Goal: Information Seeking & Learning: Check status

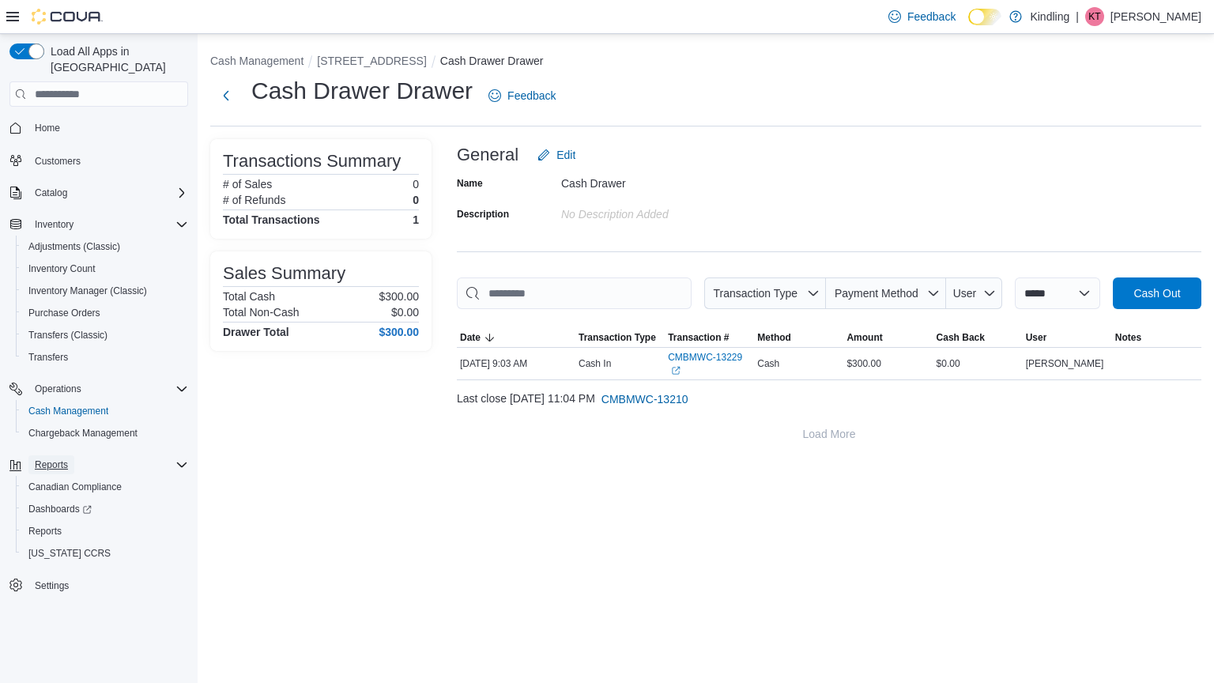
click at [59, 459] on span "Reports" at bounding box center [51, 465] width 33 height 13
click at [58, 459] on span "Reports" at bounding box center [51, 465] width 33 height 13
click at [55, 525] on span "Reports" at bounding box center [44, 531] width 33 height 13
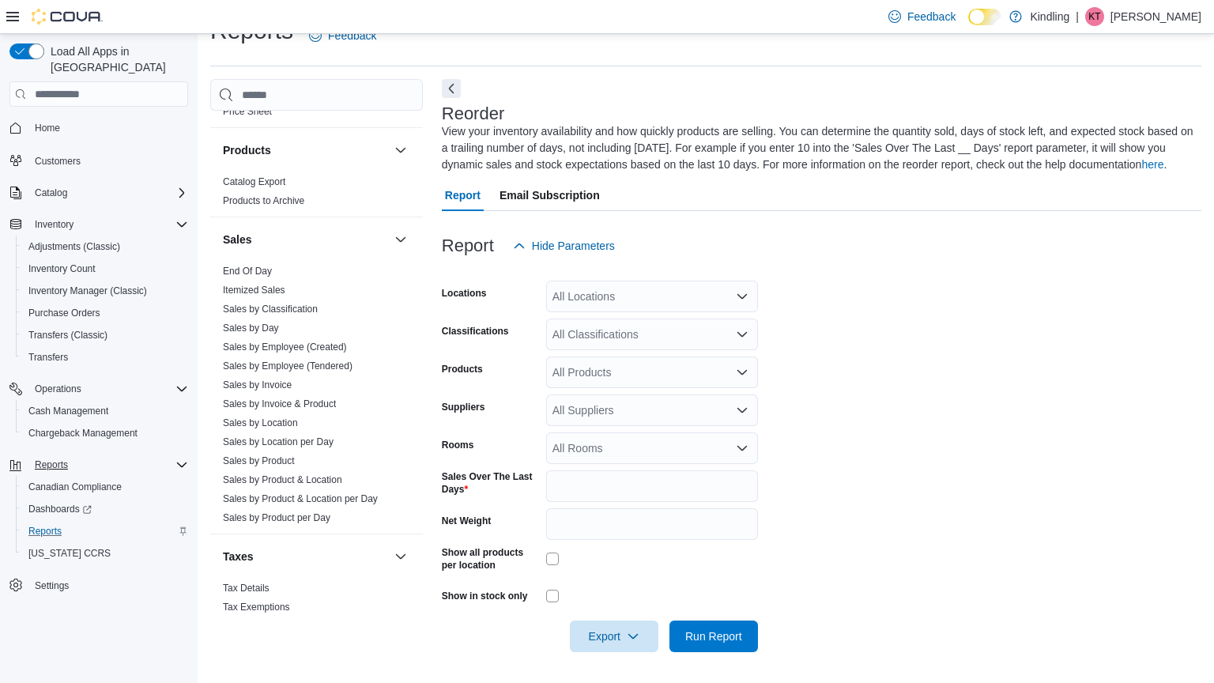
scroll to position [1118, 0]
click at [337, 317] on span "Sales by Day" at bounding box center [317, 326] width 200 height 19
click at [257, 321] on link "Sales by Day" at bounding box center [251, 326] width 56 height 11
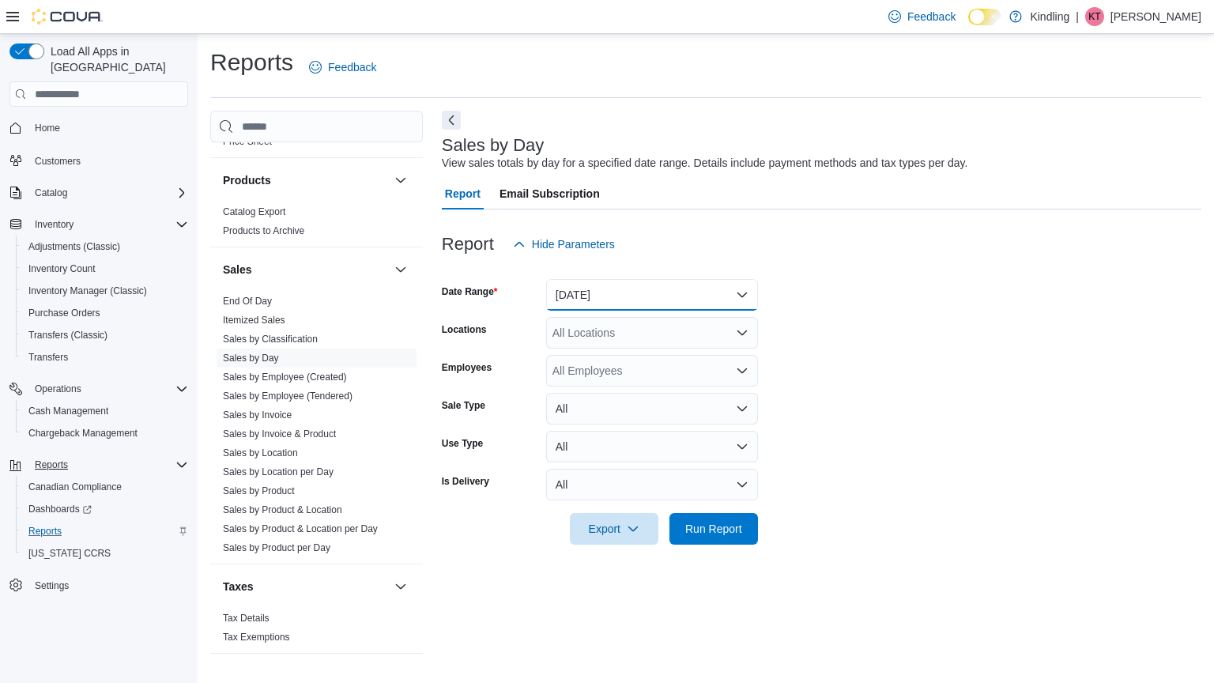
click at [735, 298] on button "[DATE]" at bounding box center [652, 295] width 212 height 32
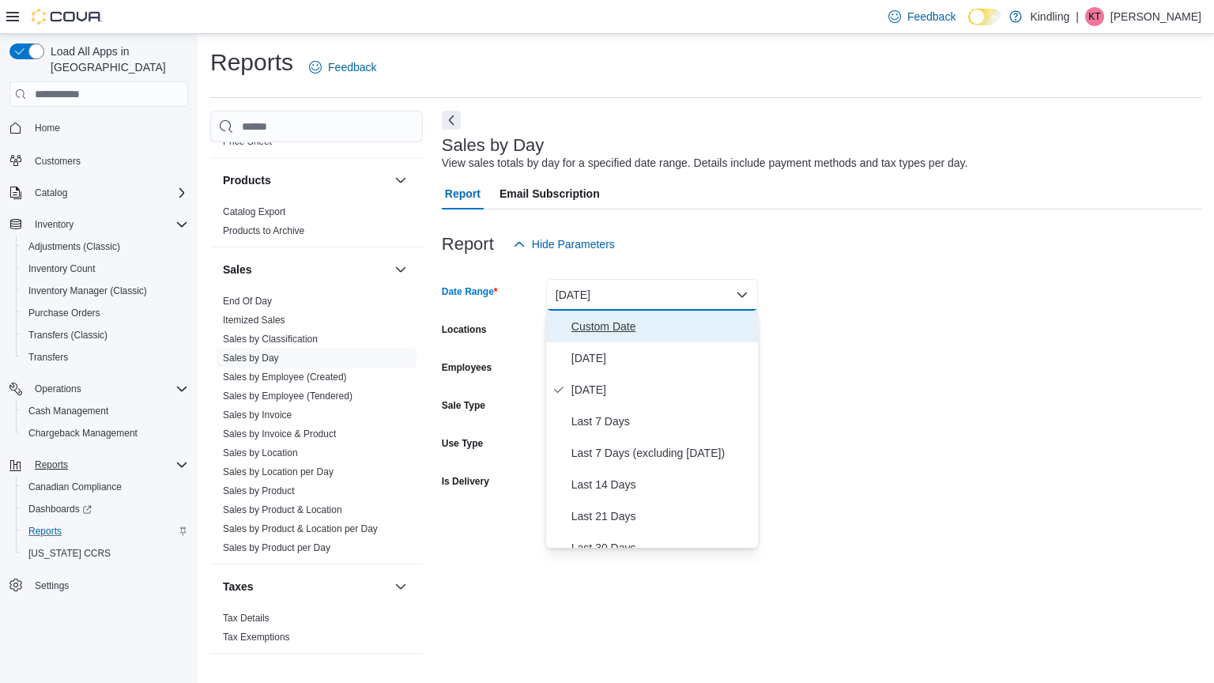
click at [699, 319] on span "Custom Date" at bounding box center [662, 326] width 180 height 19
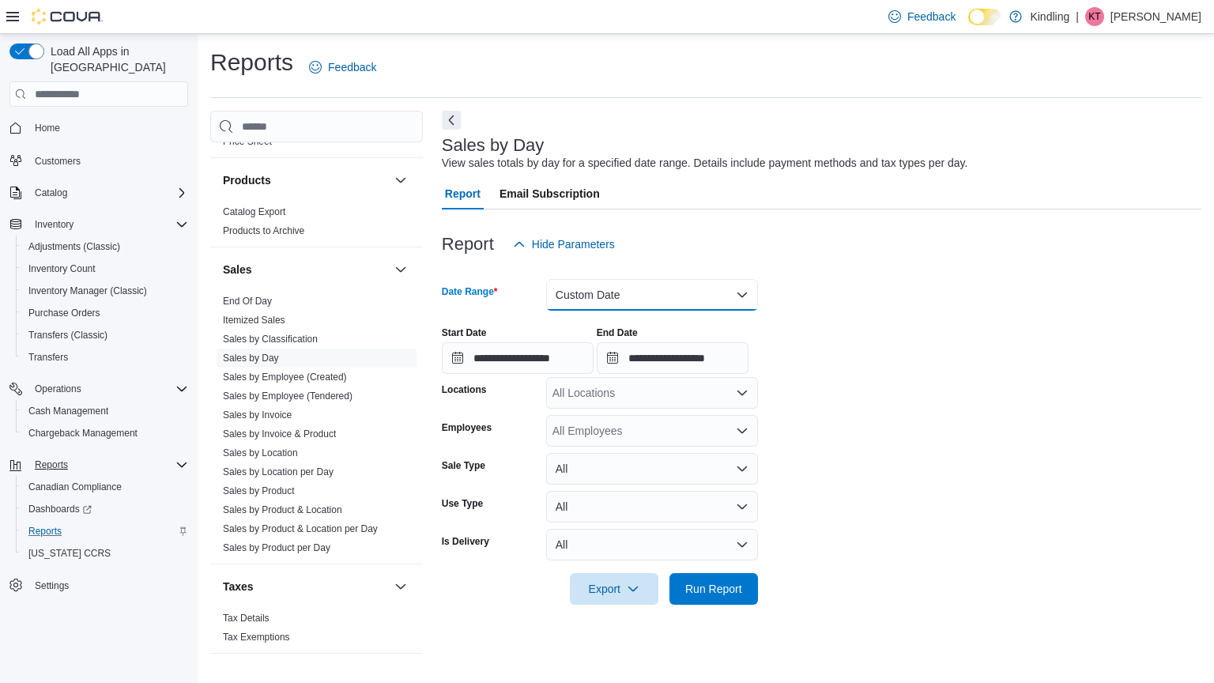
click at [744, 293] on button "Custom Date" at bounding box center [652, 295] width 212 height 32
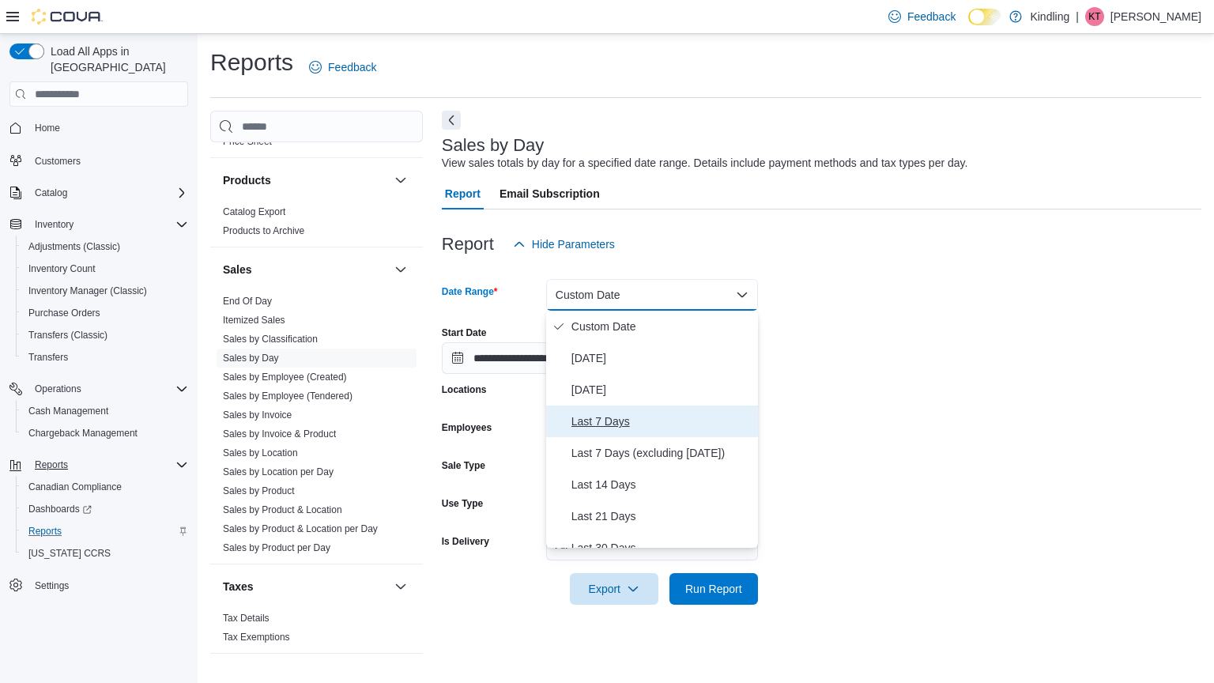
click at [721, 421] on span "Last 7 Days" at bounding box center [662, 421] width 180 height 19
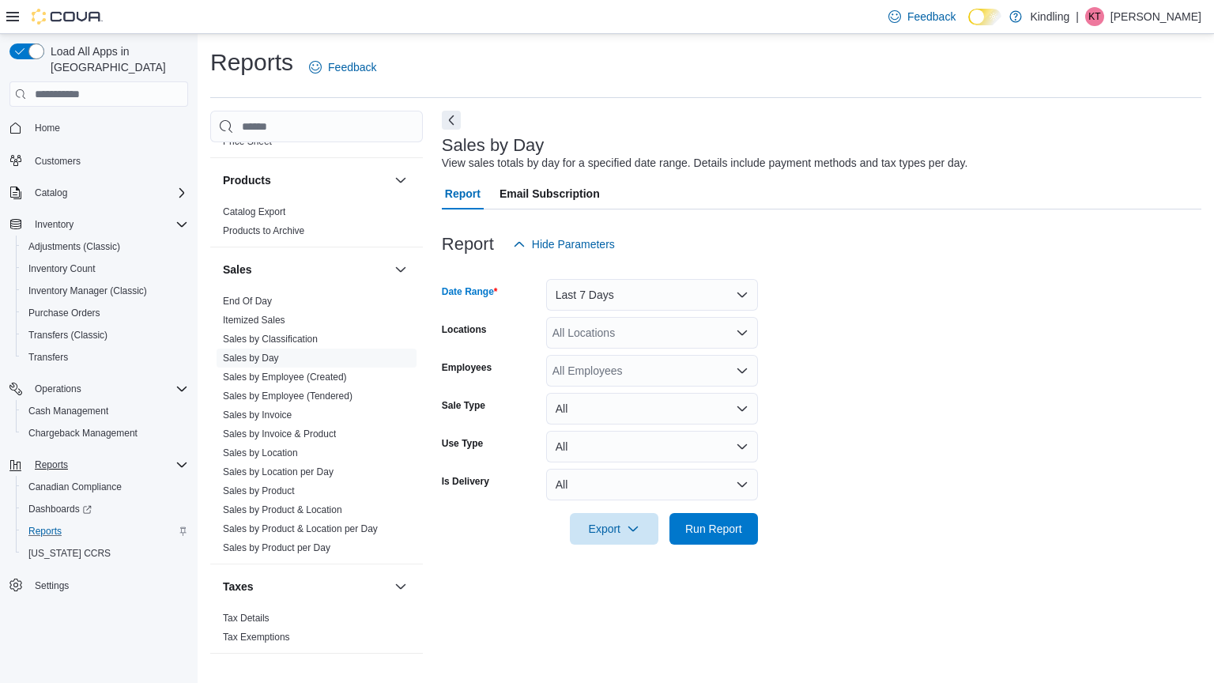
click at [742, 327] on icon "Open list of options" at bounding box center [742, 333] width 13 height 13
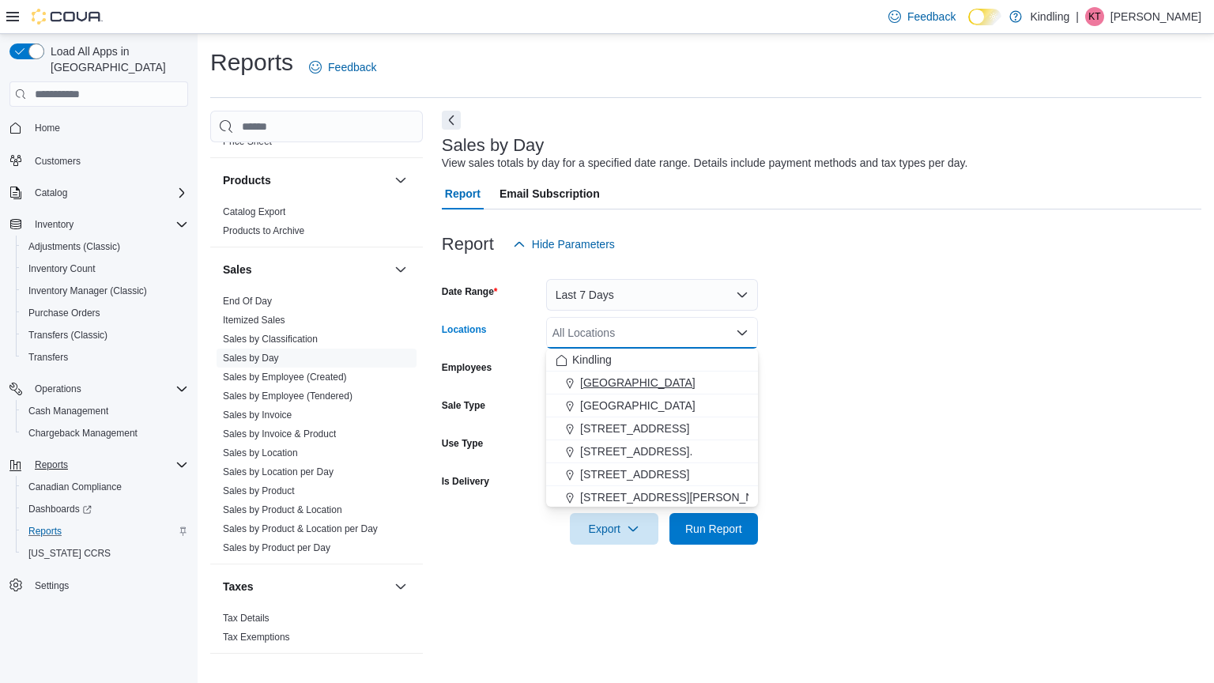
click at [709, 382] on div "[GEOGRAPHIC_DATA]" at bounding box center [652, 383] width 193 height 16
click at [894, 447] on form "Date Range Last 7 Days Locations [STREET_ADDRESS][GEOGRAPHIC_DATA] box. Selecte…" at bounding box center [822, 402] width 760 height 285
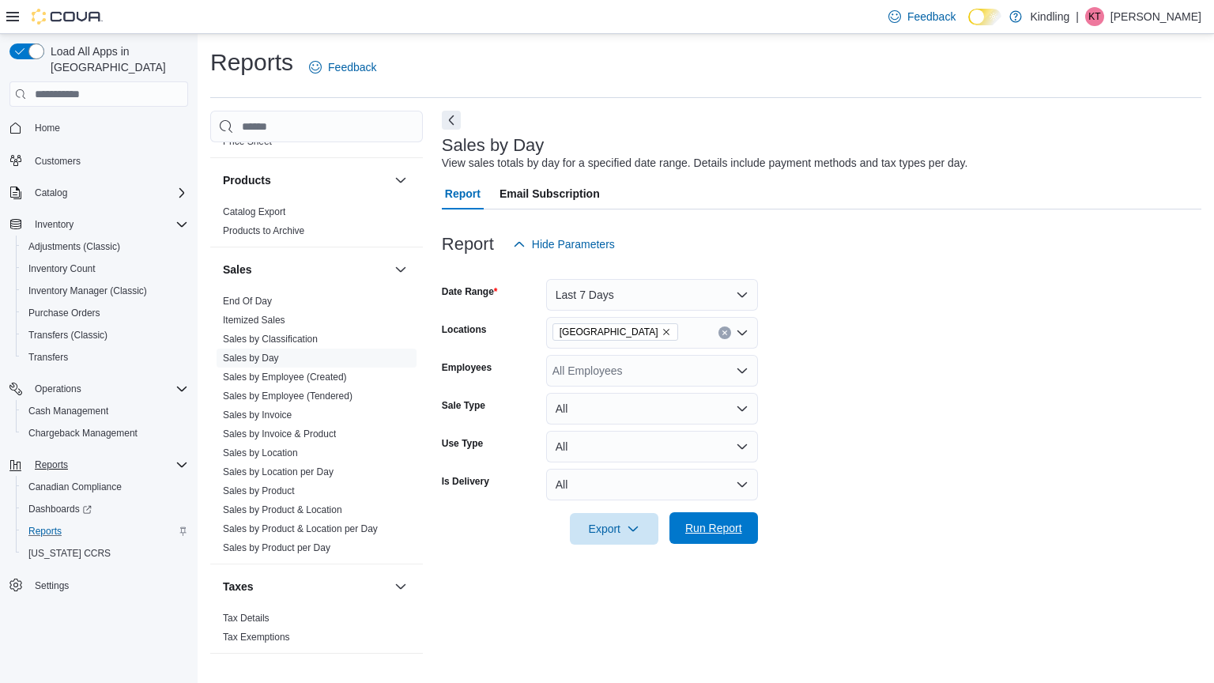
click at [742, 526] on span "Run Report" at bounding box center [714, 528] width 70 height 32
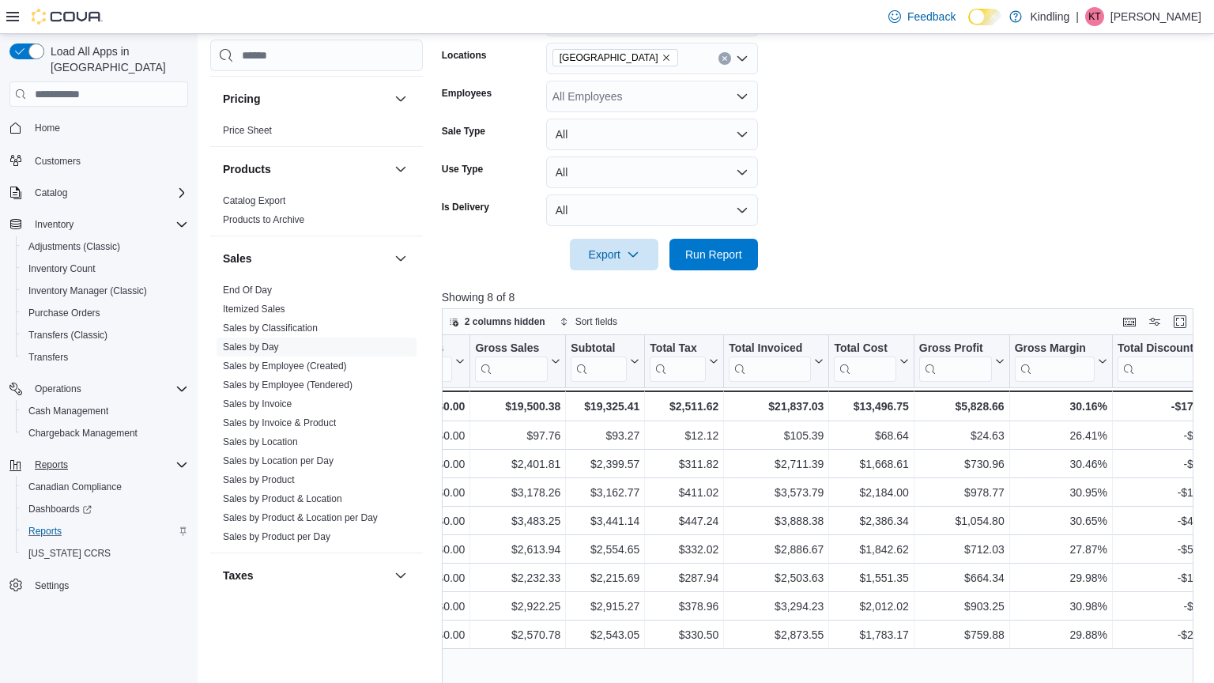
scroll to position [1053, 0]
click at [93, 285] on span "Inventory Manager (Classic)" at bounding box center [87, 291] width 119 height 13
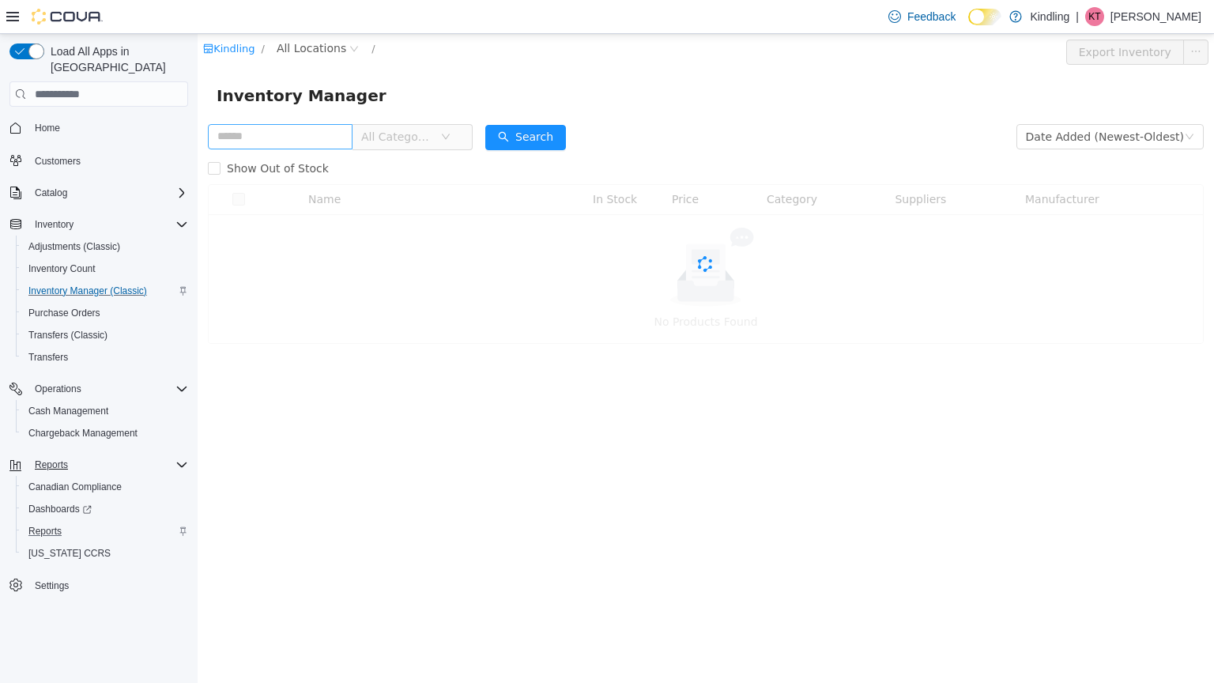
click at [315, 144] on input "text" at bounding box center [280, 136] width 145 height 25
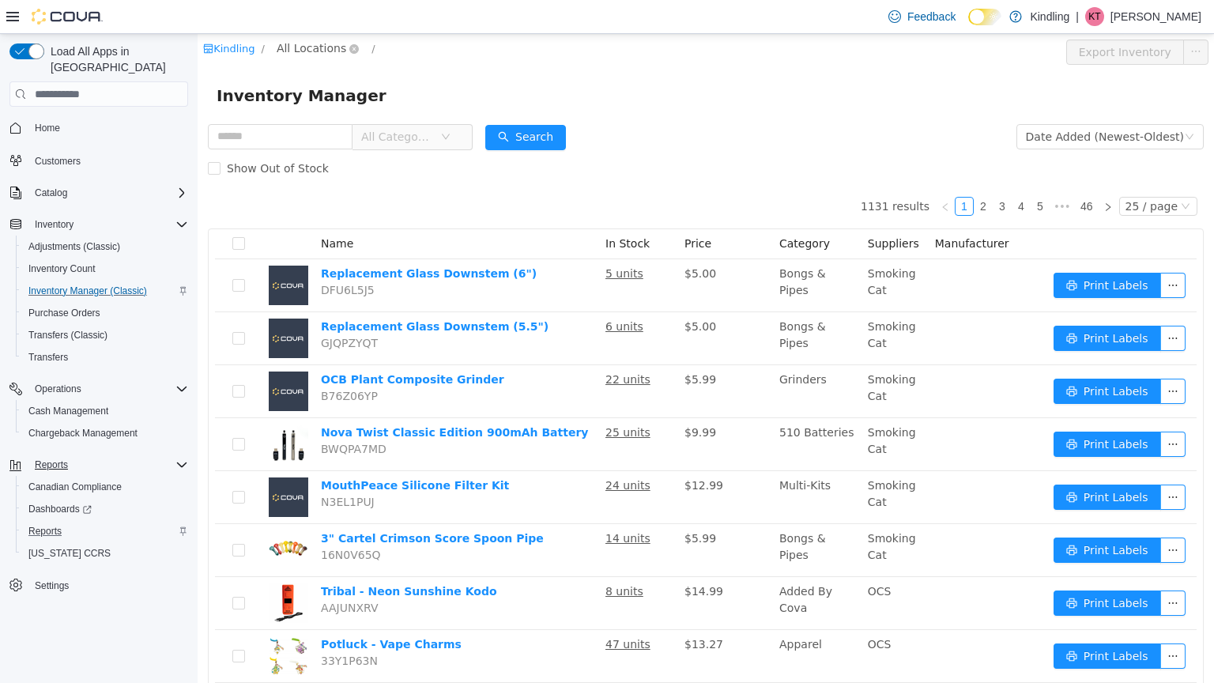
click at [329, 44] on span "All Locations" at bounding box center [312, 48] width 70 height 17
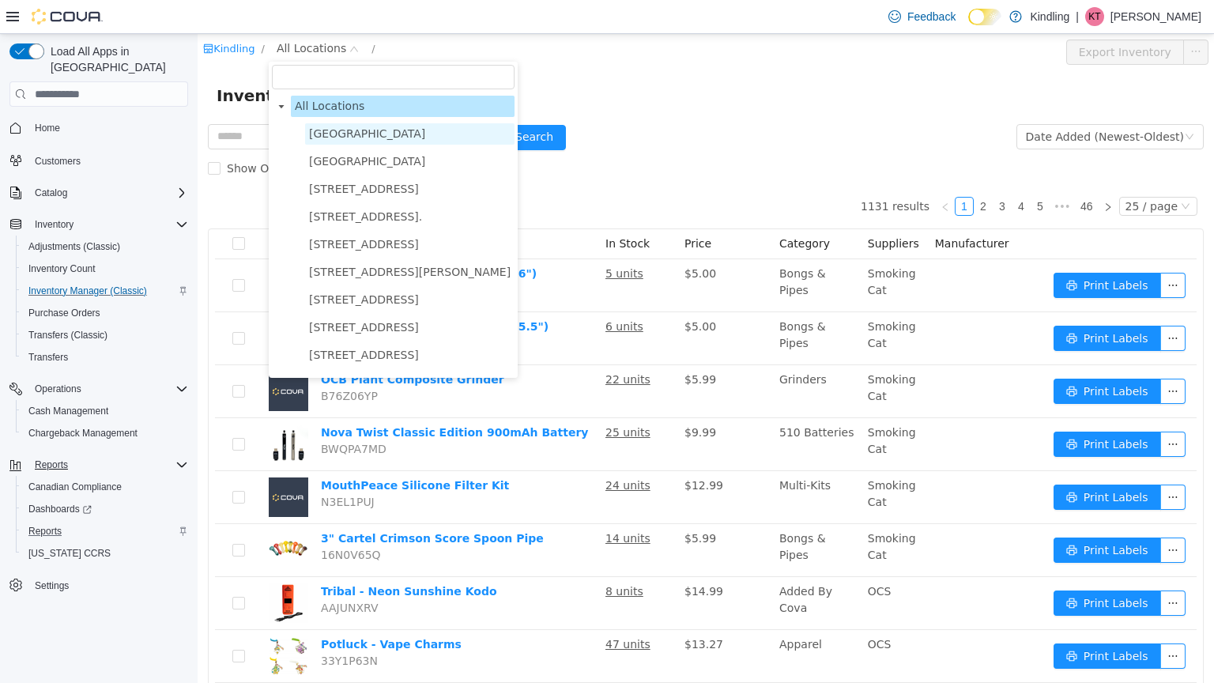
click at [367, 142] on span "[GEOGRAPHIC_DATA]" at bounding box center [410, 133] width 210 height 21
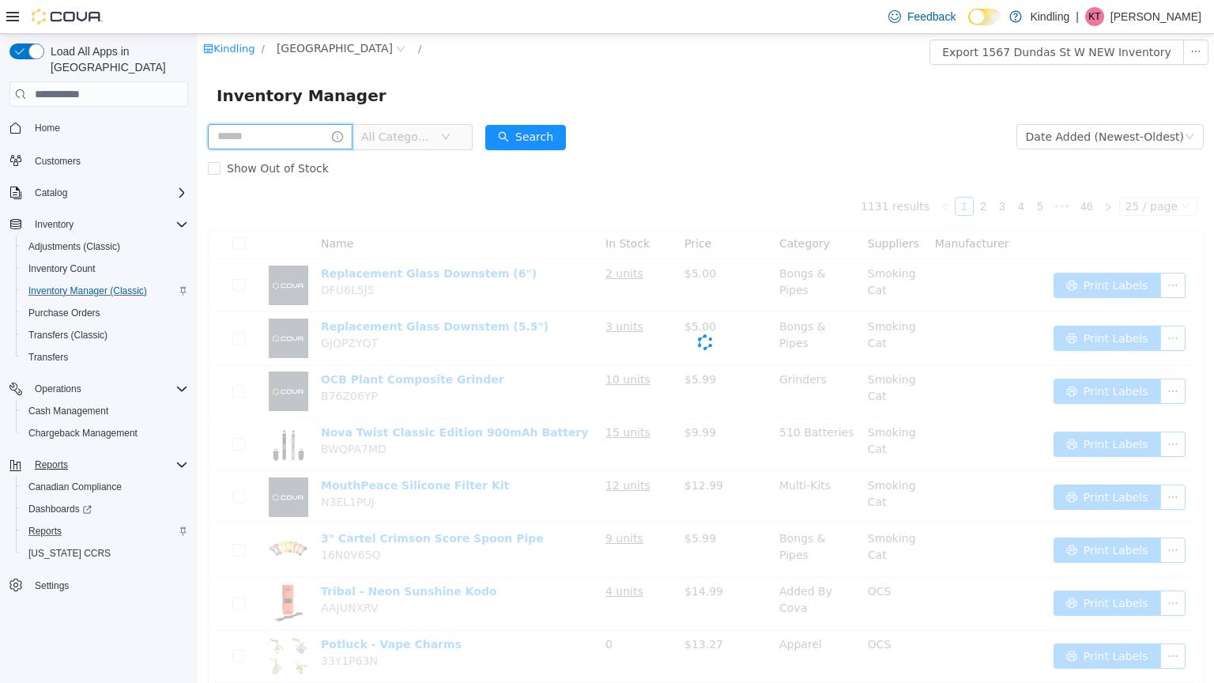
click at [317, 146] on input "text" at bounding box center [280, 136] width 145 height 25
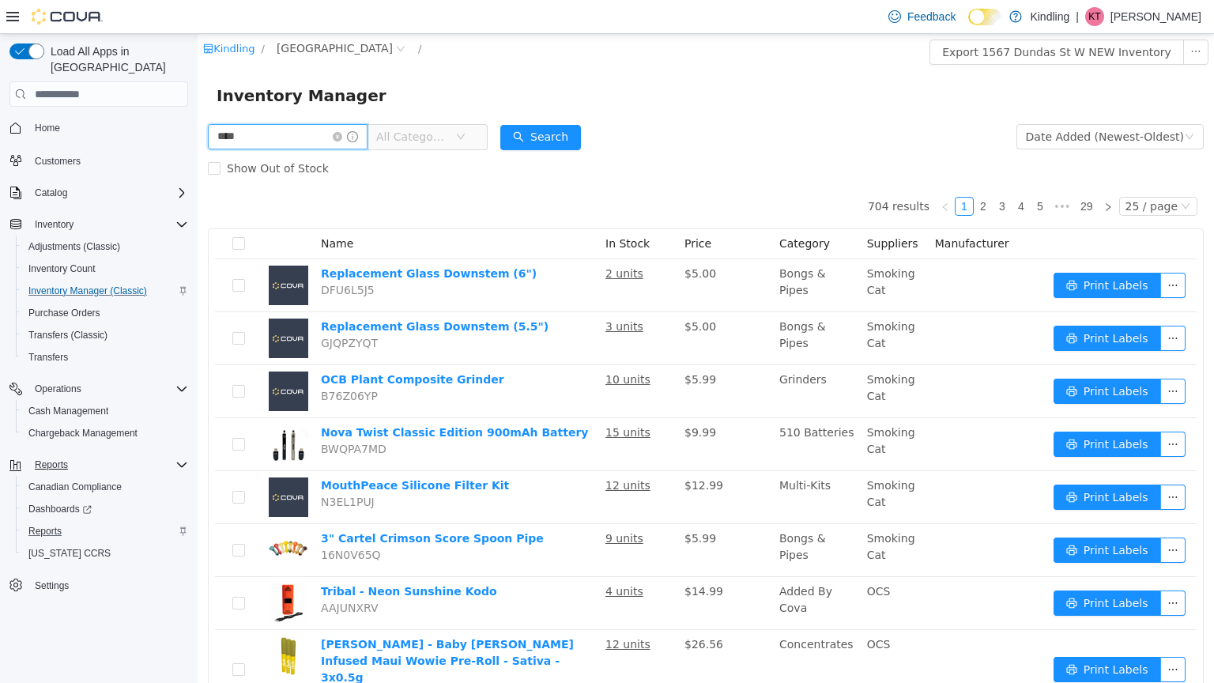
type input "****"
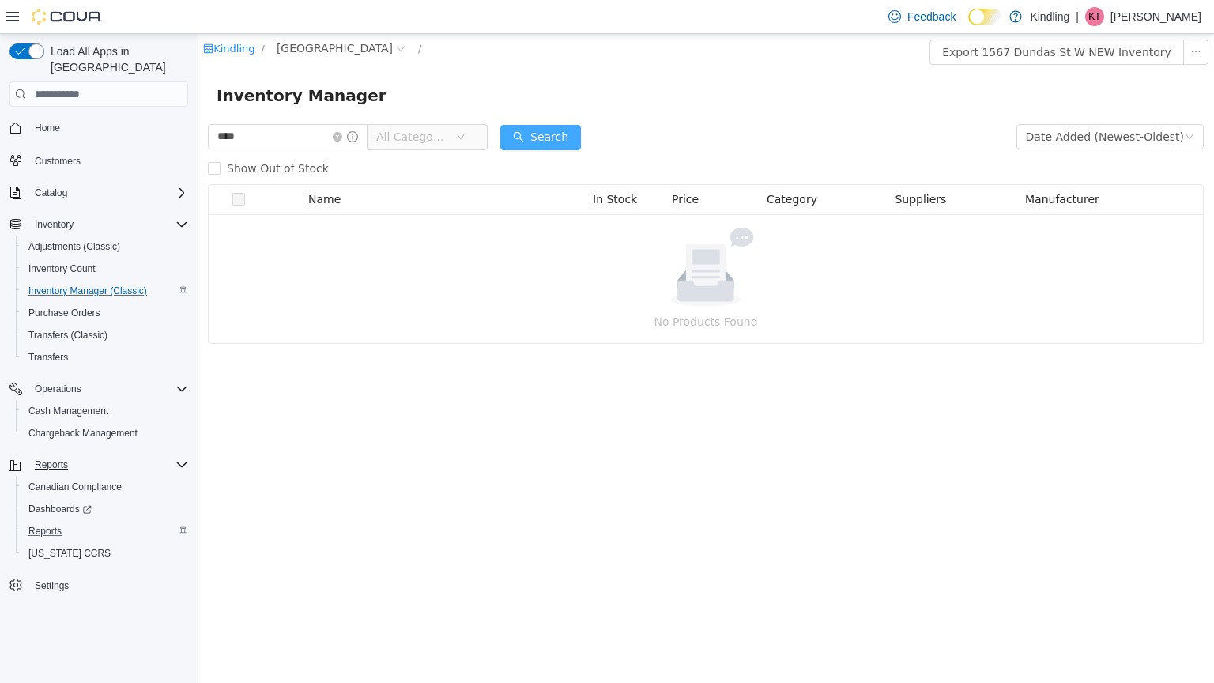
click at [567, 134] on button "Search" at bounding box center [540, 137] width 81 height 25
click at [292, 144] on input "****" at bounding box center [288, 136] width 160 height 25
